Goal: Contribute content

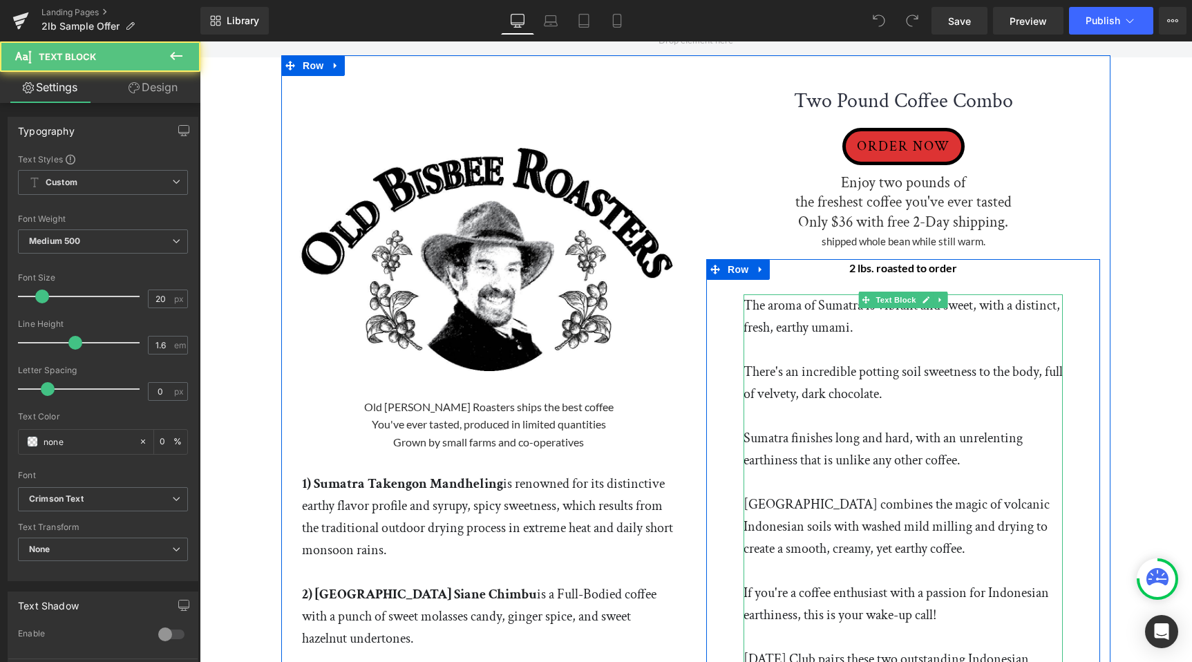
click at [749, 311] on p "The aroma of Sumatra is vibrant and sweet, with a distinct, fresh, earthy umami." at bounding box center [903, 316] width 319 height 44
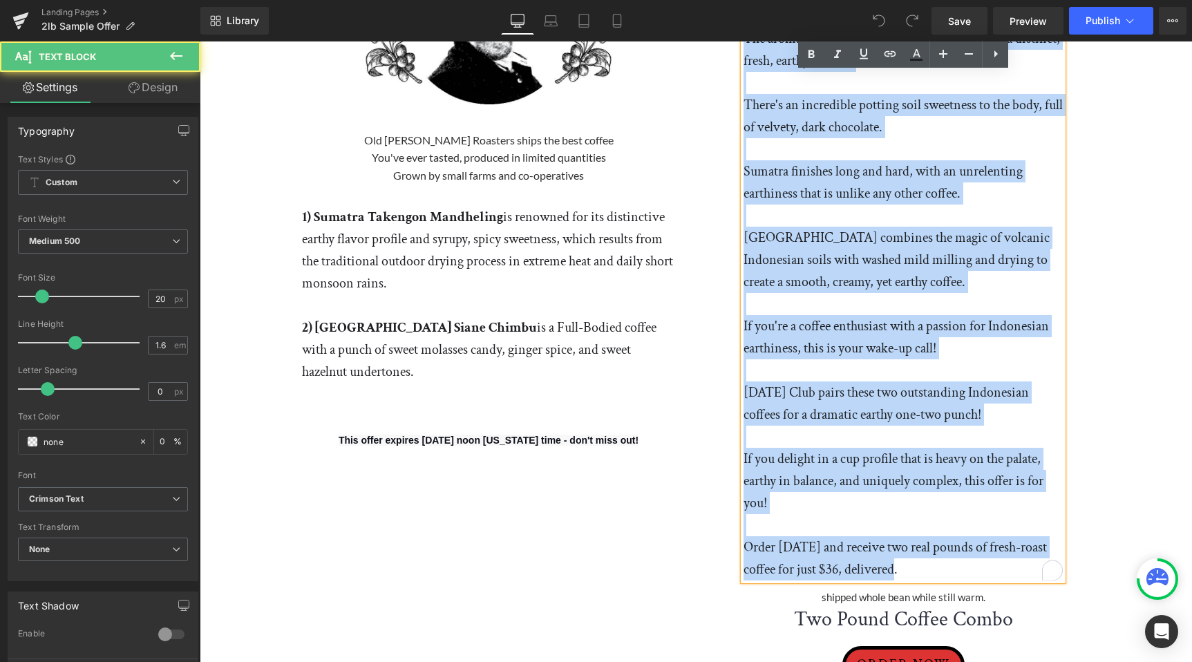
scroll to position [361, 0]
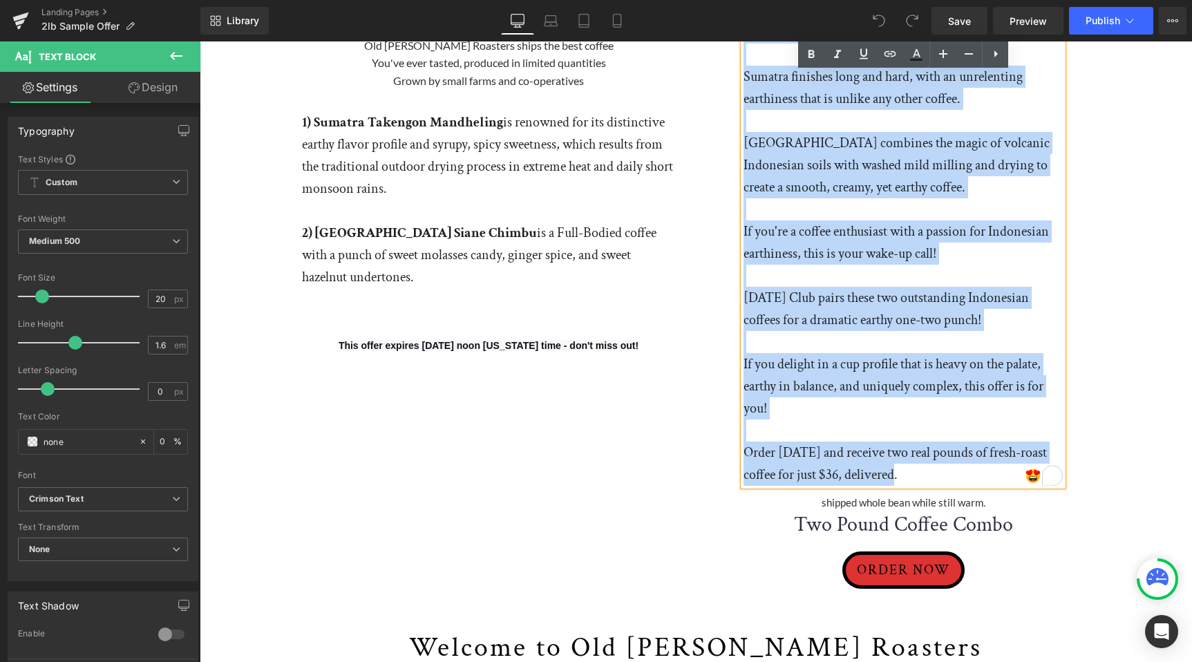
drag, startPoint x: 744, startPoint y: 303, endPoint x: 954, endPoint y: 476, distance: 271.1
click at [954, 476] on div "The aroma of Sumatra is vibrant and sweet, with a distinct, fresh, earthy umami…" at bounding box center [903, 209] width 319 height 553
paste div "To enrich screen reader interactions, please activate Accessibility in Grammarl…"
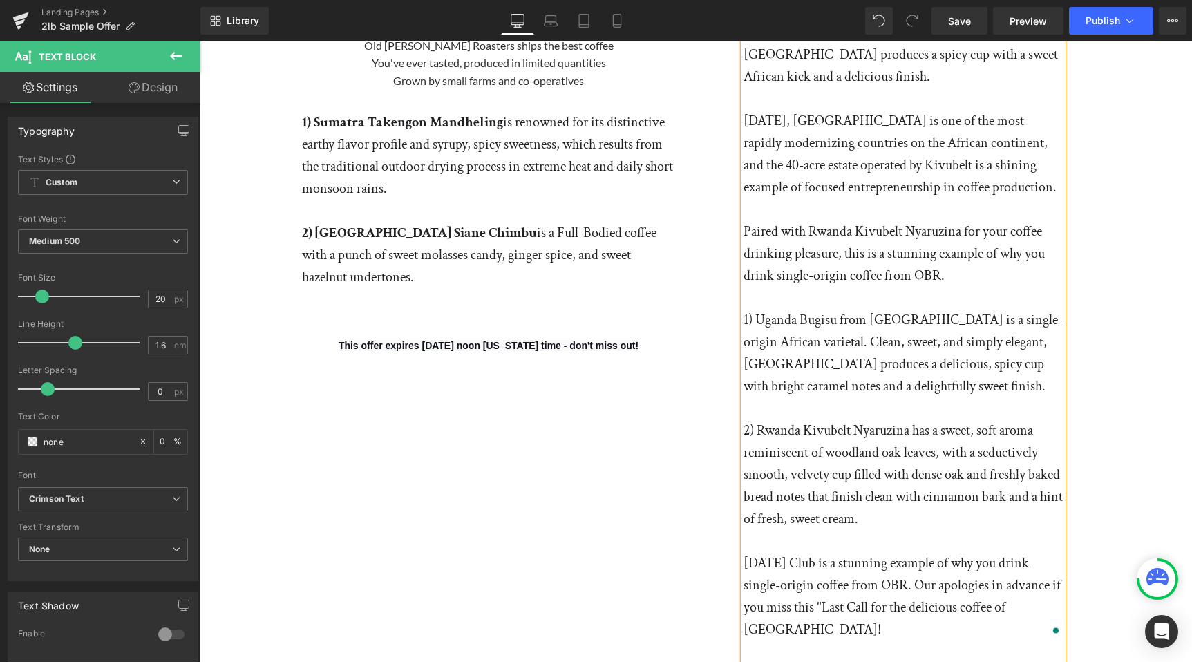
drag, startPoint x: 928, startPoint y: 481, endPoint x: 744, endPoint y: 276, distance: 275.6
click at [744, 275] on div "[DATE], we revisit the outstanding coffee from [GEOGRAPHIC_DATA] in [GEOGRAPHIC…" at bounding box center [903, 320] width 319 height 774
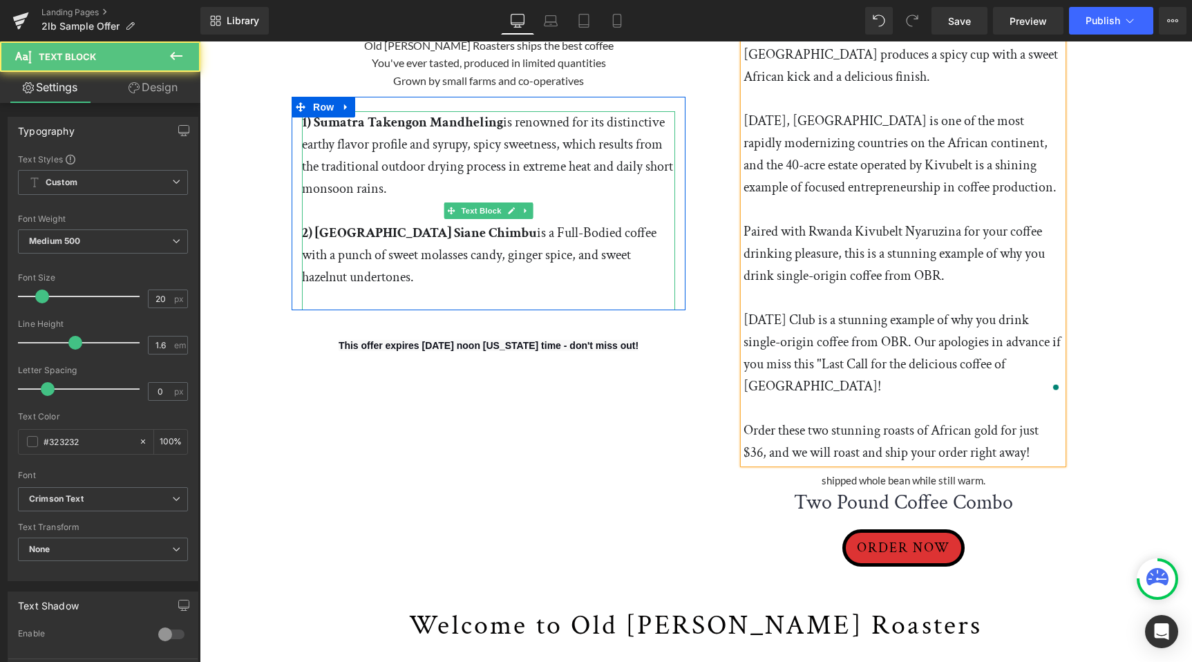
click at [357, 146] on p "1) Sumatra Takengon Mandheling is renowned for its distinctive earthy flavor pr…" at bounding box center [488, 155] width 373 height 88
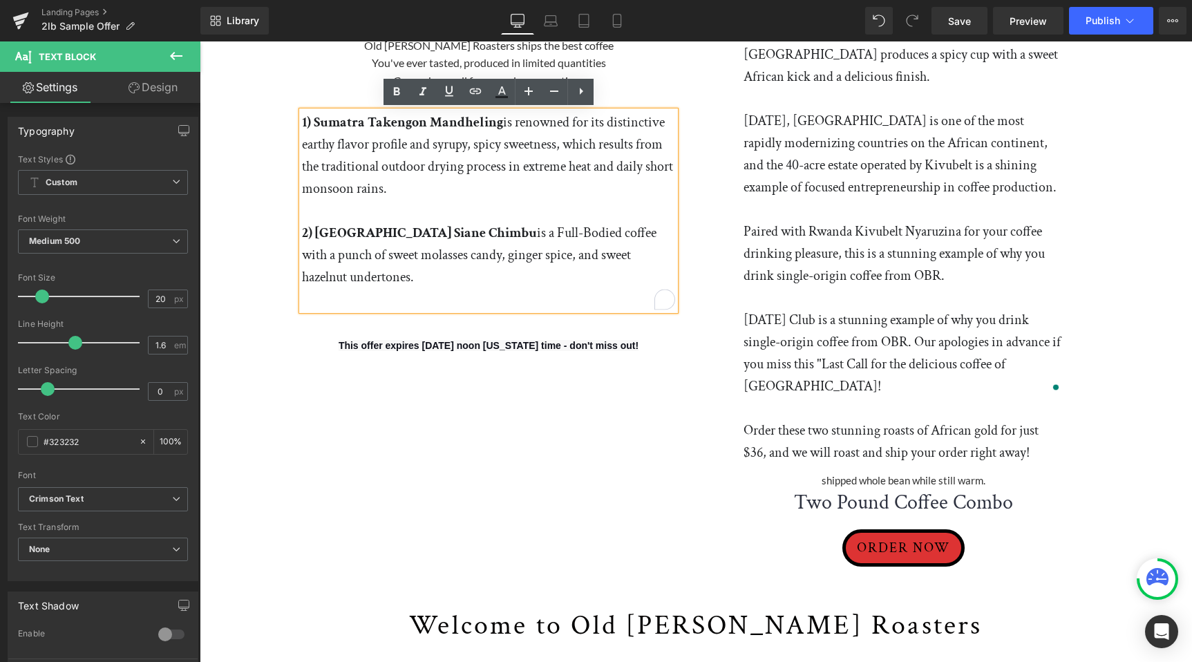
drag, startPoint x: 373, startPoint y: 282, endPoint x: 303, endPoint y: 122, distance: 175.2
click at [302, 122] on div "1) Sumatra Takengon Mandheling is renowned for its distinctive earthy flavor pr…" at bounding box center [488, 210] width 373 height 199
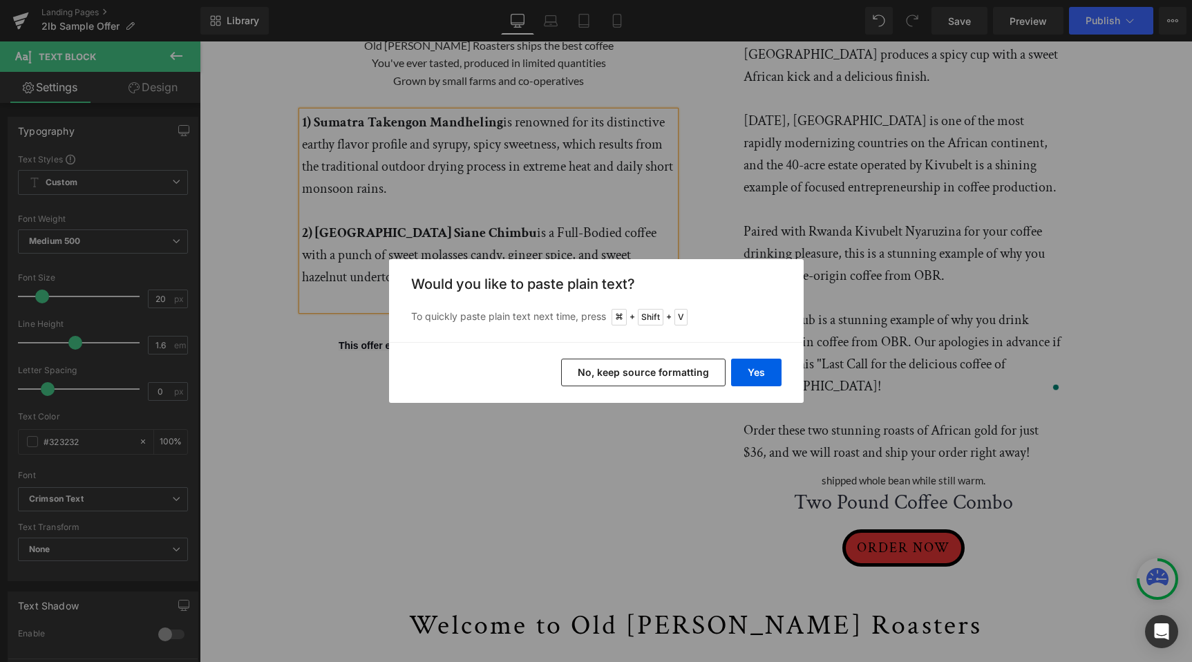
click at [660, 379] on button "No, keep source formatting" at bounding box center [643, 373] width 164 height 28
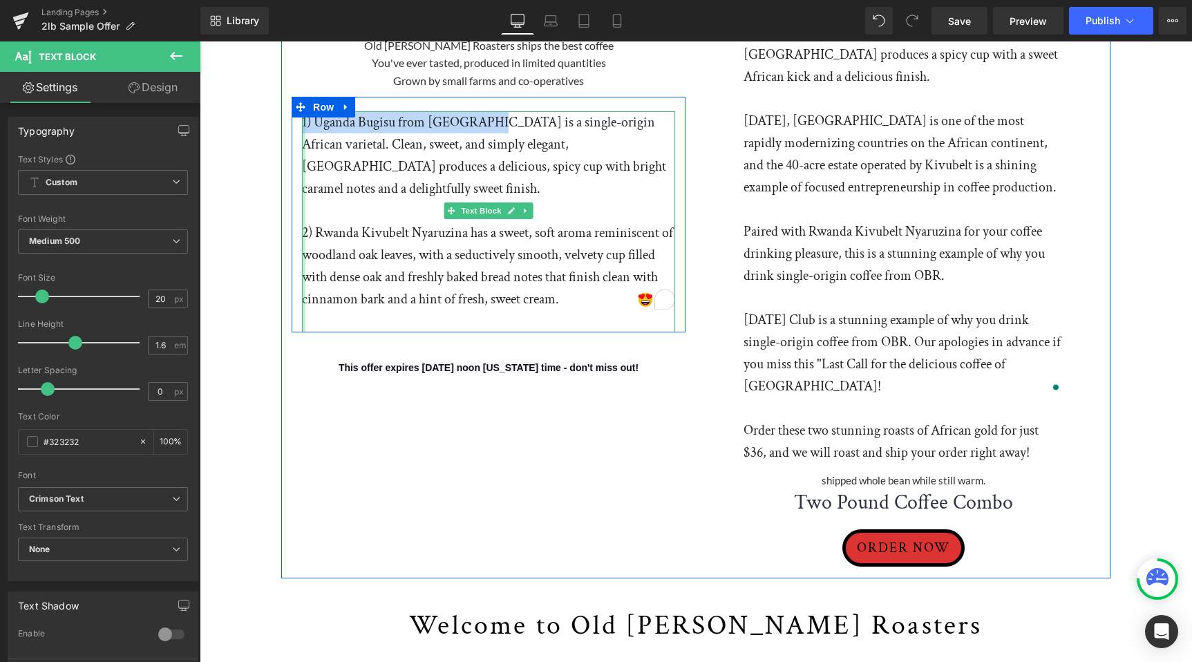
drag, startPoint x: 478, startPoint y: 122, endPoint x: 303, endPoint y: 121, distance: 174.9
click at [303, 121] on div "1) Uganda Bugisu from [GEOGRAPHIC_DATA] is a single-origin African varietal. Cl…" at bounding box center [488, 221] width 373 height 221
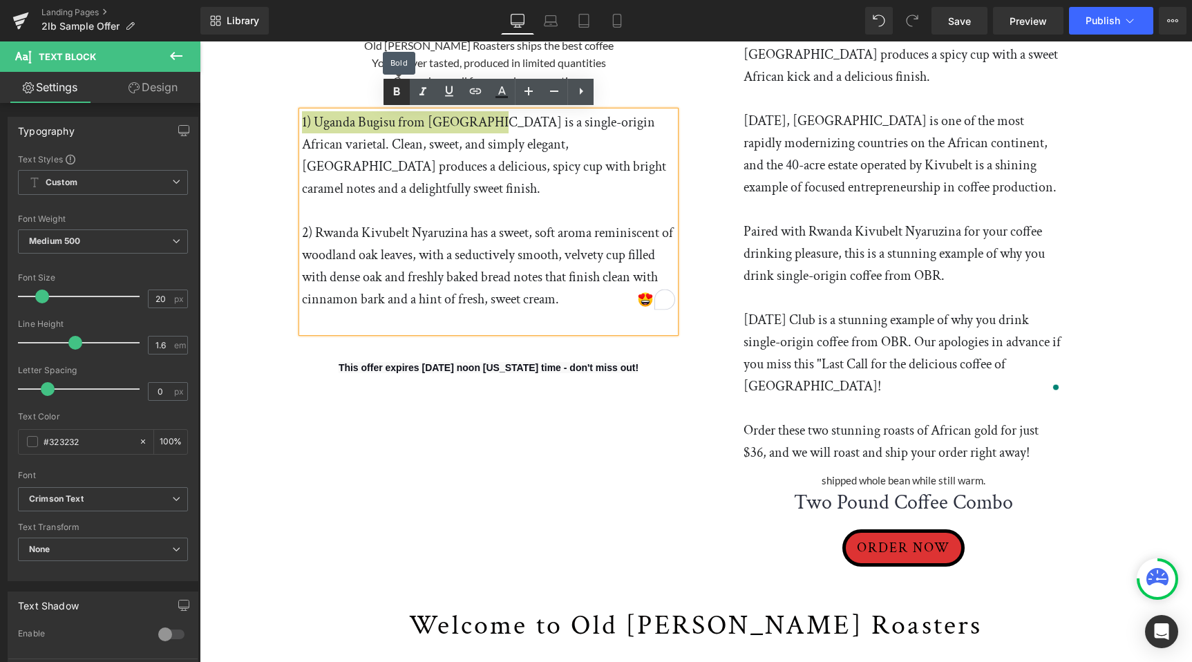
click at [394, 85] on icon at bounding box center [396, 92] width 17 height 17
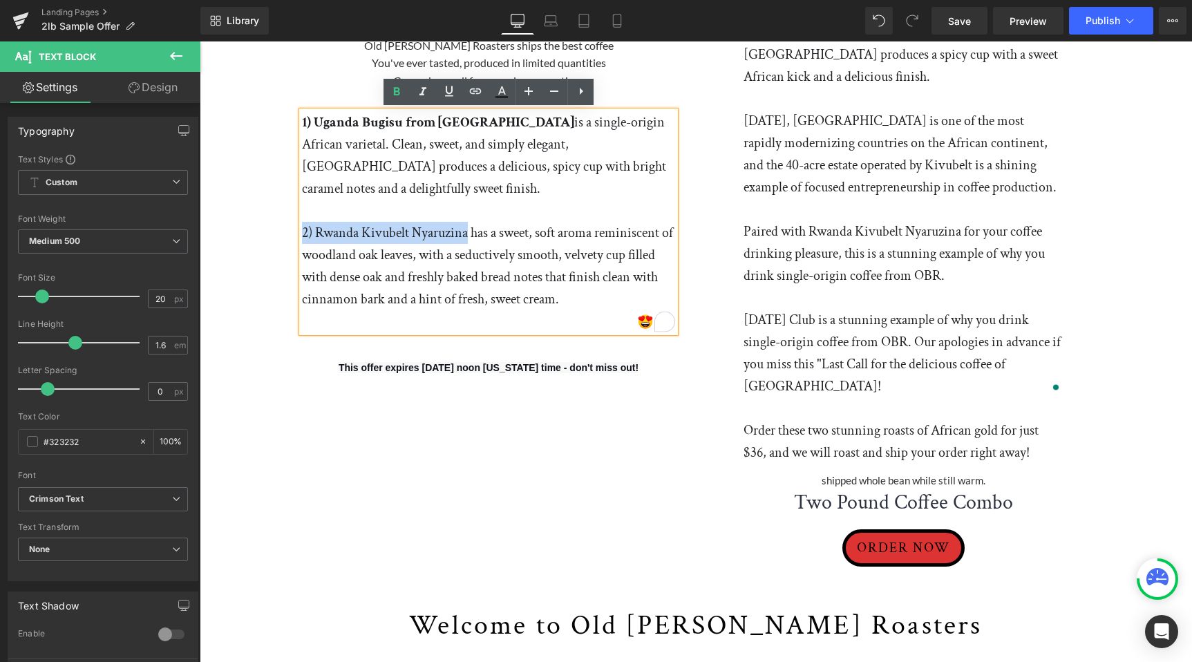
drag, startPoint x: 468, startPoint y: 231, endPoint x: 305, endPoint y: 223, distance: 163.3
click at [305, 223] on p "2) Rwanda Kivubelt Nyaruzina has a sweet, soft aroma reminiscent of woodland oa…" at bounding box center [488, 266] width 373 height 88
click at [395, 96] on icon at bounding box center [396, 92] width 17 height 17
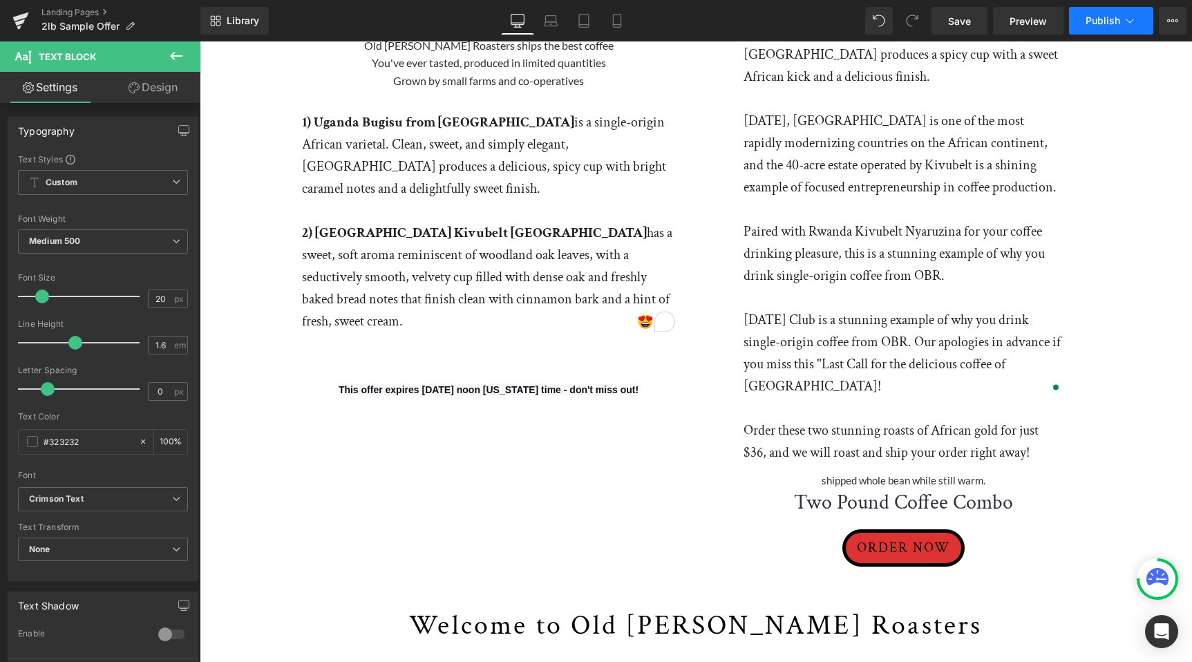
click at [1118, 25] on span "Publish" at bounding box center [1103, 20] width 35 height 11
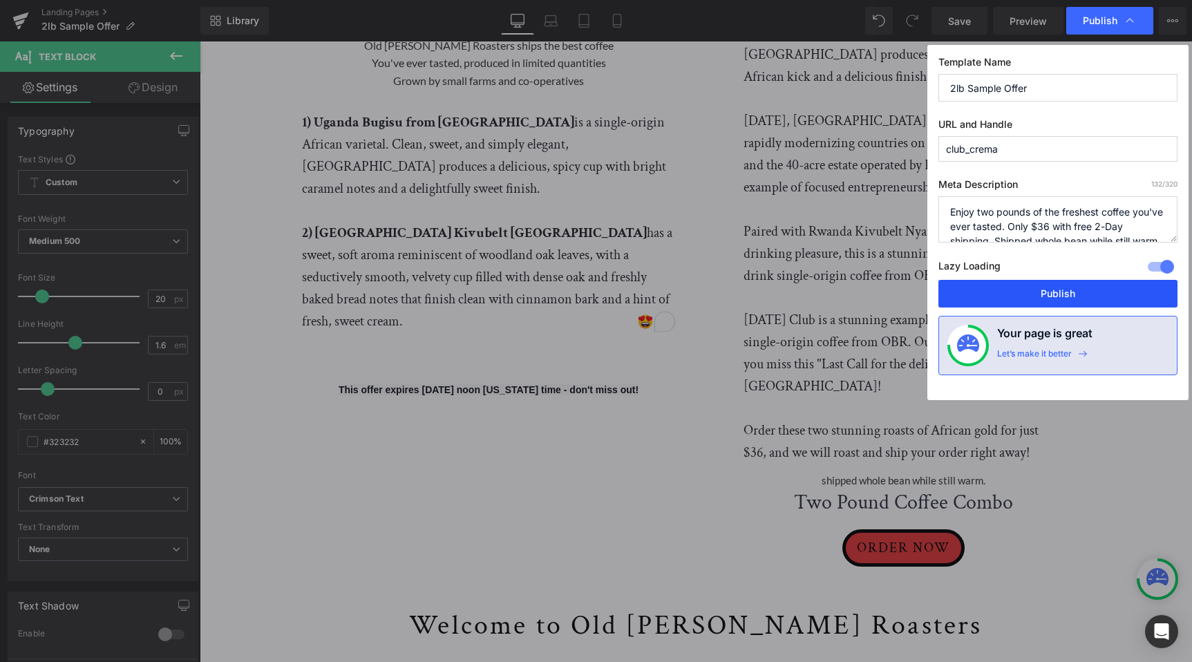
click at [1011, 295] on button "Publish" at bounding box center [1058, 294] width 239 height 28
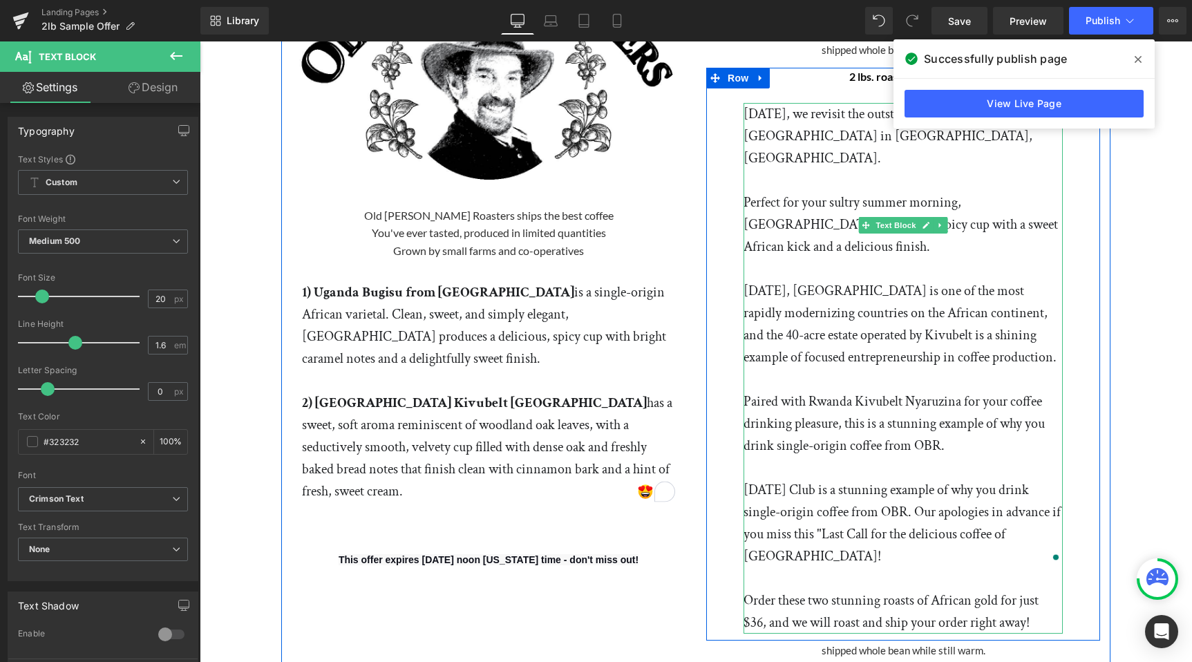
scroll to position [195, 0]
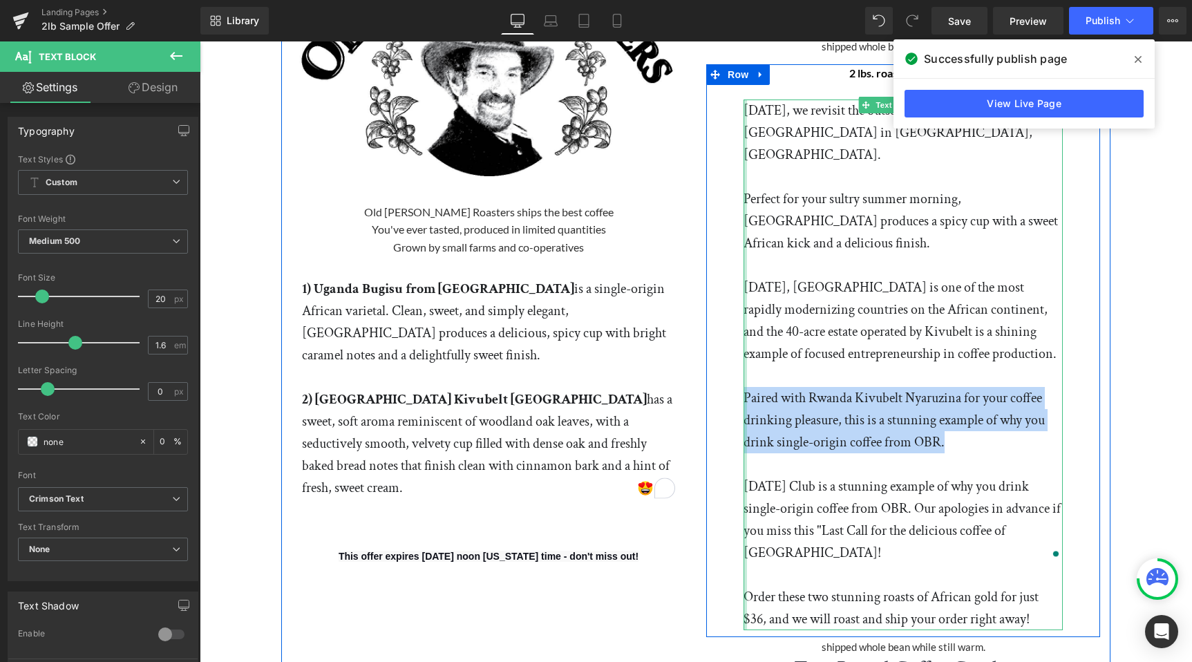
drag, startPoint x: 948, startPoint y: 399, endPoint x: 747, endPoint y: 350, distance: 206.4
click at [747, 387] on p "Paired with Rwanda Kivubelt Nyaruzina for your coffee drinking pleasure, this i…" at bounding box center [903, 420] width 319 height 66
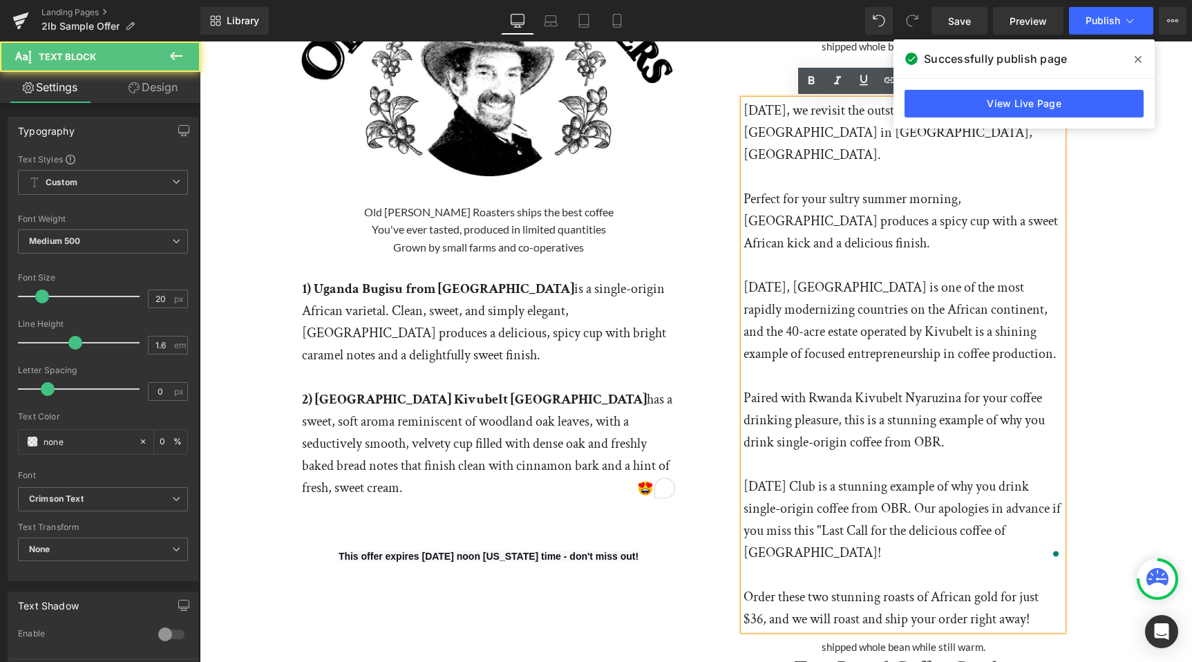
click at [964, 404] on p "Paired with Rwanda Kivubelt Nyaruzina for your coffee drinking pleasure, this i…" at bounding box center [903, 420] width 319 height 66
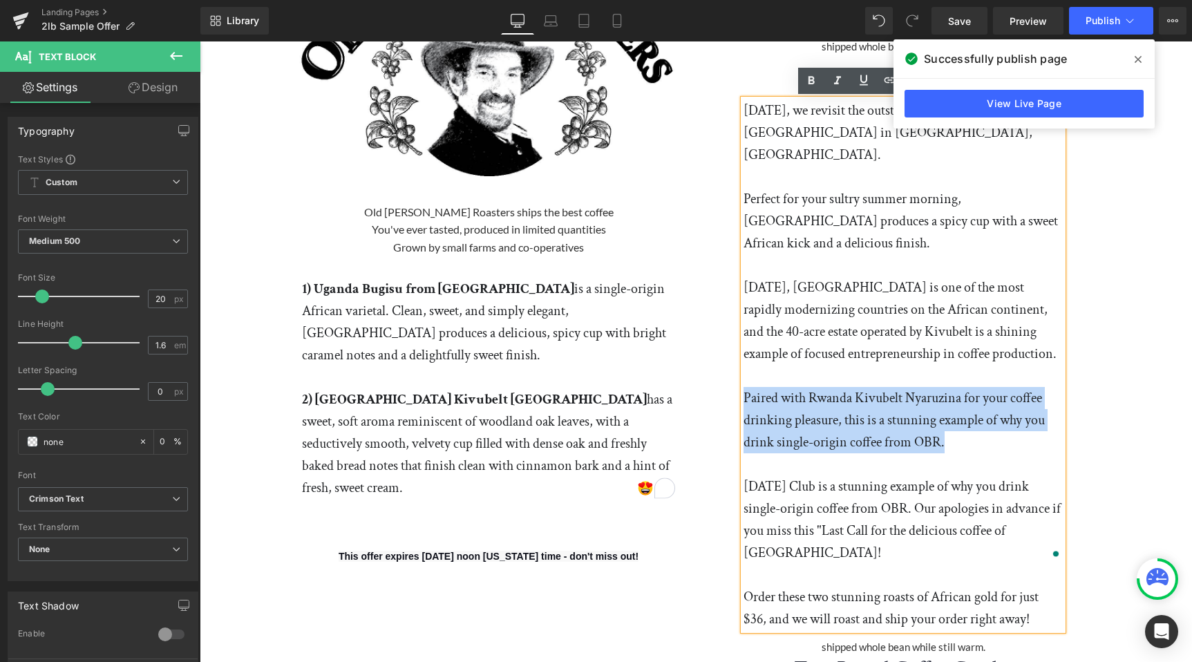
drag, startPoint x: 957, startPoint y: 399, endPoint x: 746, endPoint y: 346, distance: 218.3
click at [746, 387] on p "Paired with Rwanda Kivubelt Nyaruzina for your coffee drinking pleasure, this i…" at bounding box center [903, 420] width 319 height 66
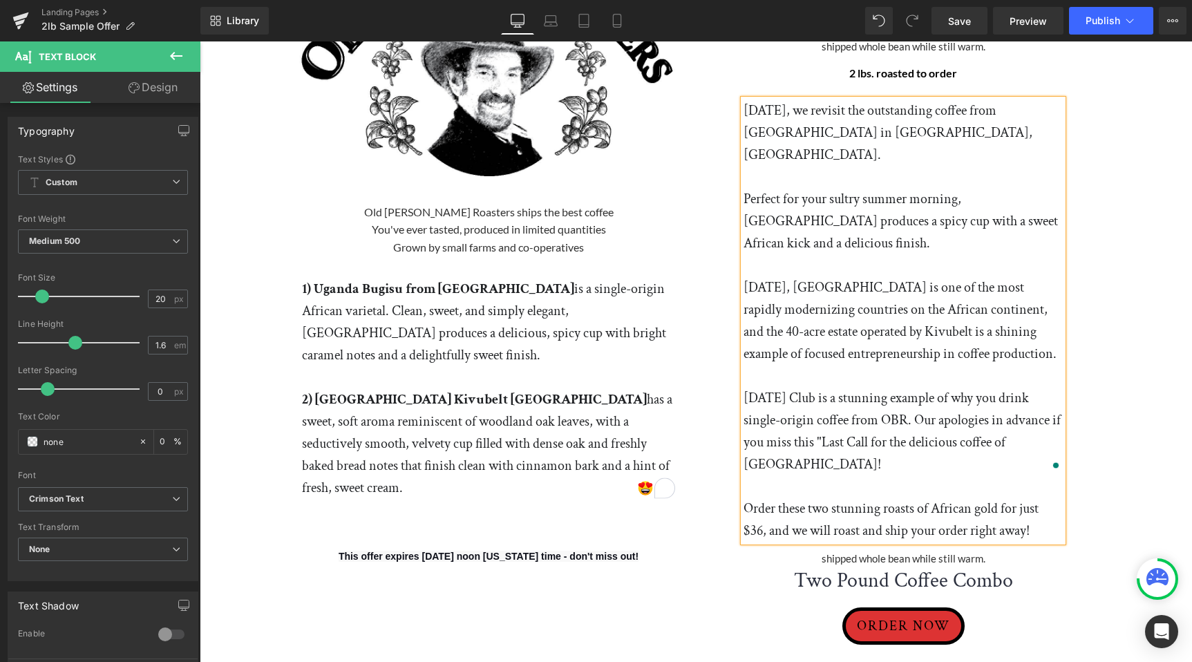
click at [744, 276] on p "[DATE], [GEOGRAPHIC_DATA] is one of the most rapidly modernizing countries on t…" at bounding box center [903, 320] width 319 height 88
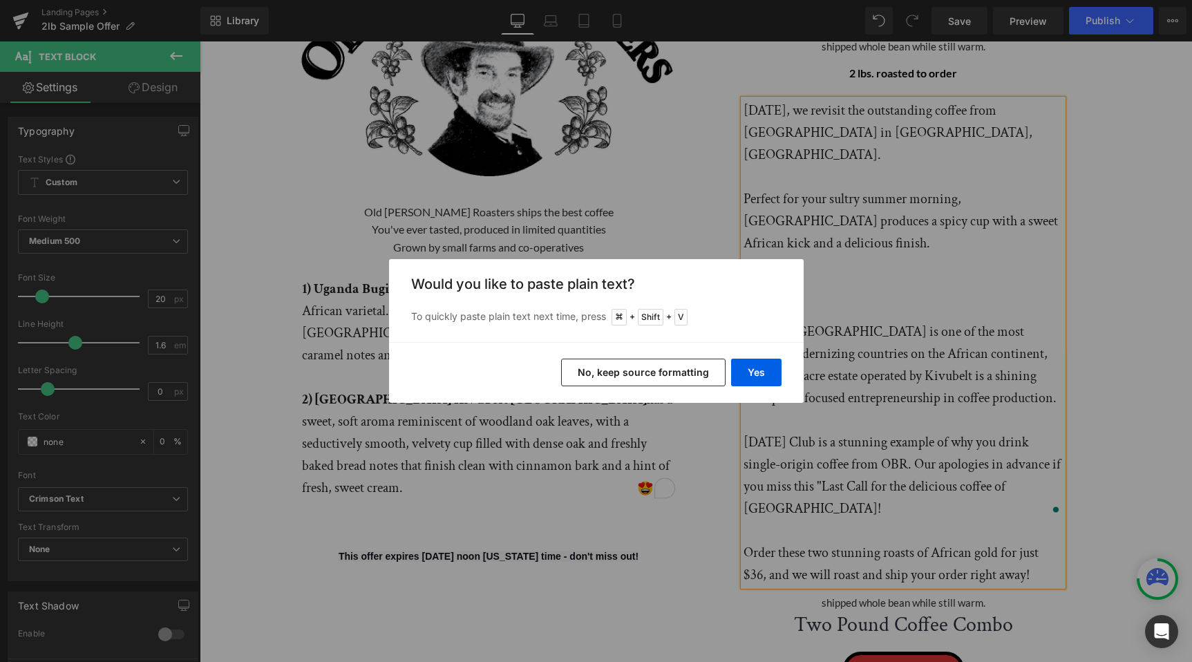
click at [693, 375] on button "No, keep source formatting" at bounding box center [643, 373] width 164 height 28
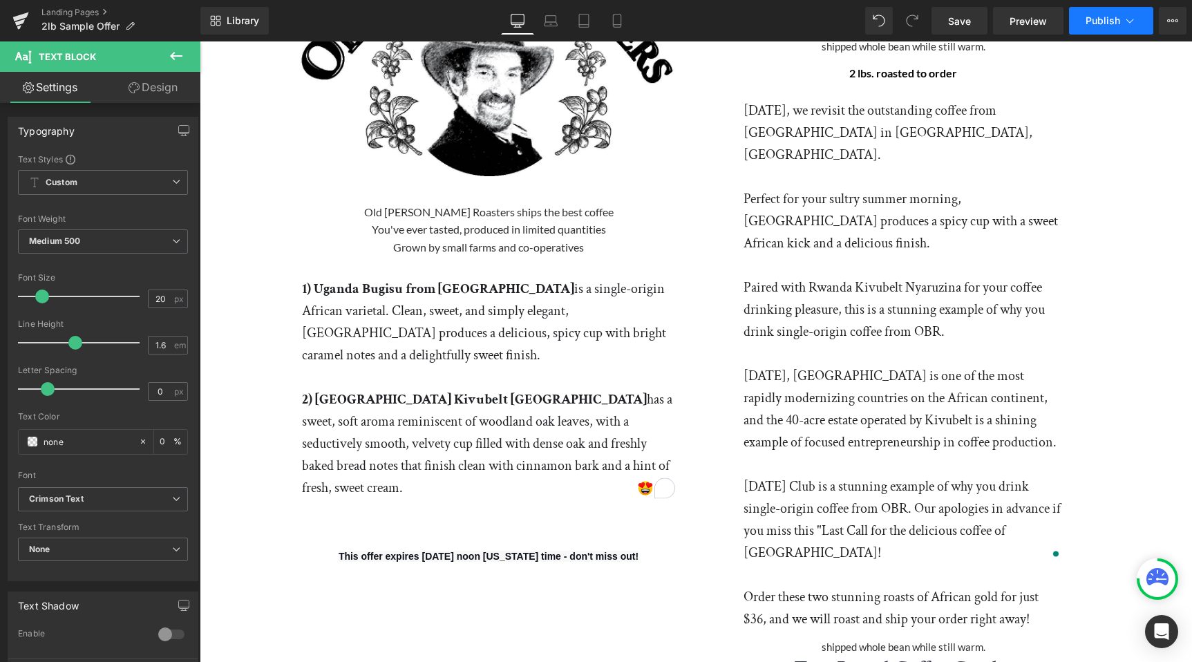
click at [1108, 30] on button "Publish" at bounding box center [1111, 21] width 84 height 28
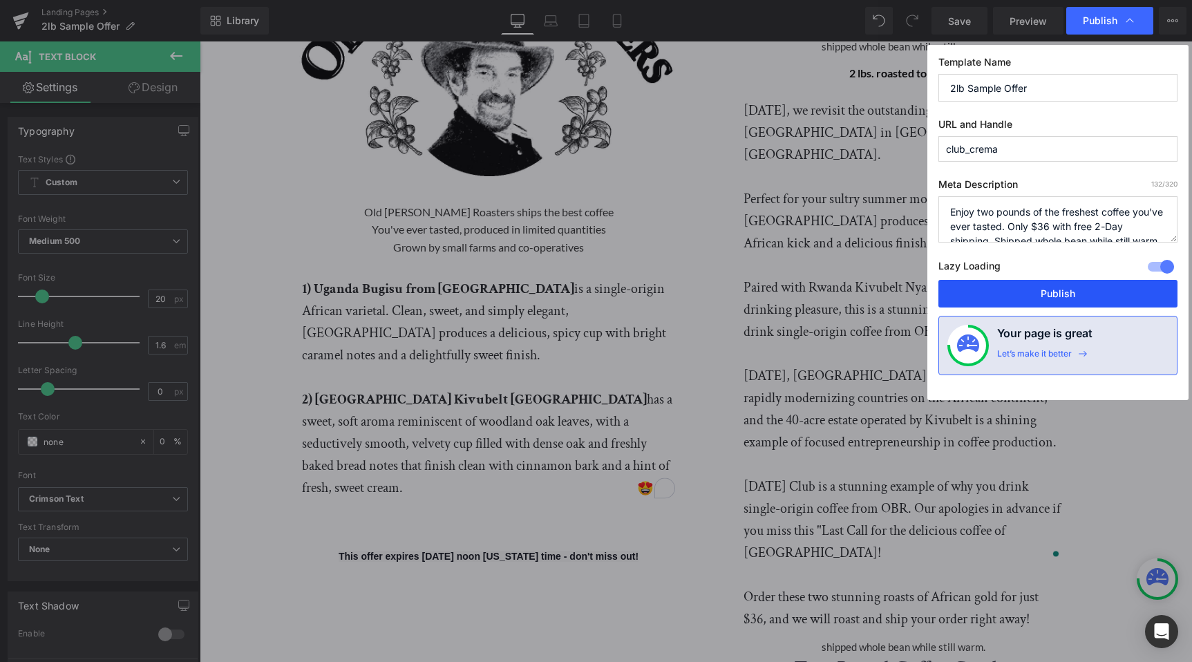
click at [1073, 294] on button "Publish" at bounding box center [1058, 294] width 239 height 28
